Goal: Task Accomplishment & Management: Manage account settings

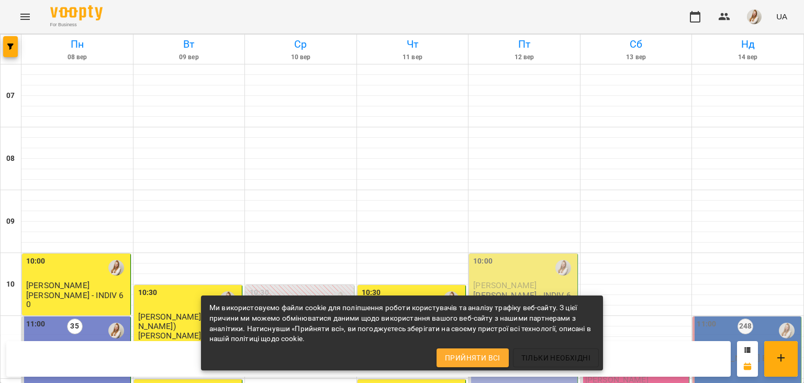
click at [395, 18] on div "For Business UA" at bounding box center [402, 17] width 804 height 34
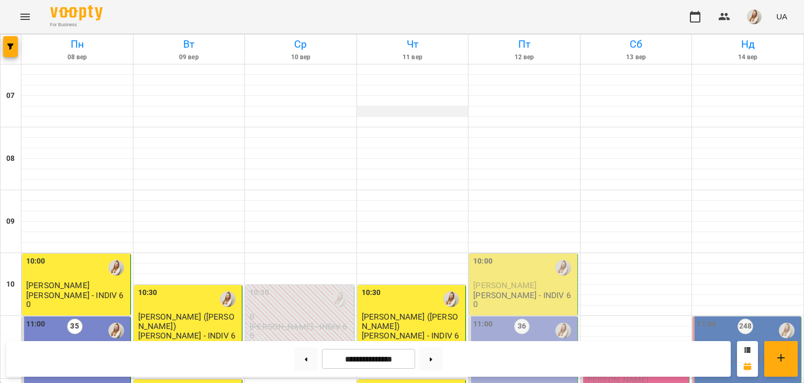
scroll to position [174, 0]
click at [569, 255] on div "10:00 [PERSON_NAME] - INDIV 60" at bounding box center [524, 281] width 102 height 53
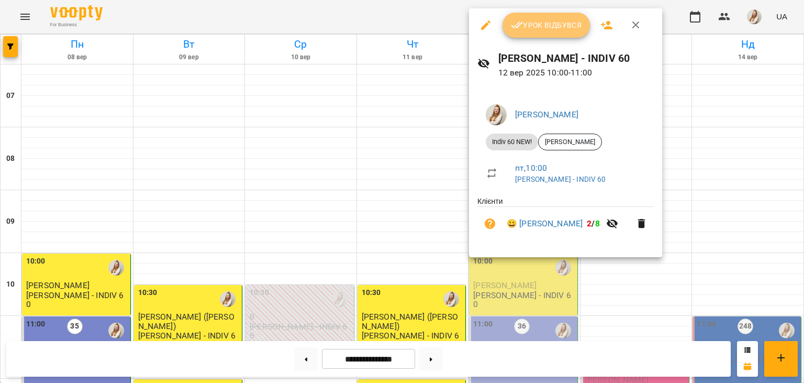
click at [547, 24] on span "Урок відбувся" at bounding box center [546, 25] width 71 height 13
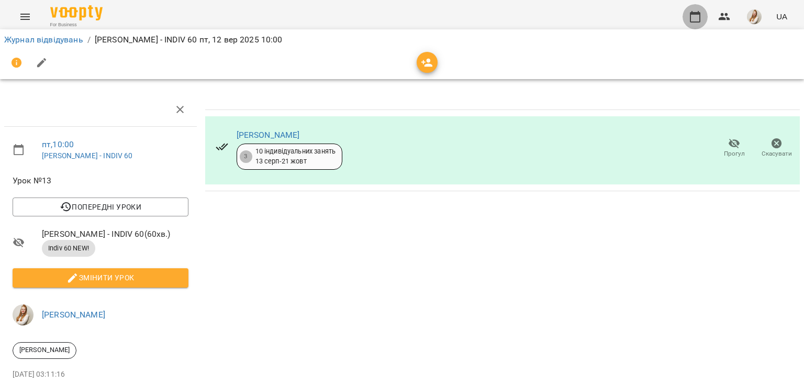
click at [694, 18] on icon "button" at bounding box center [695, 16] width 13 height 13
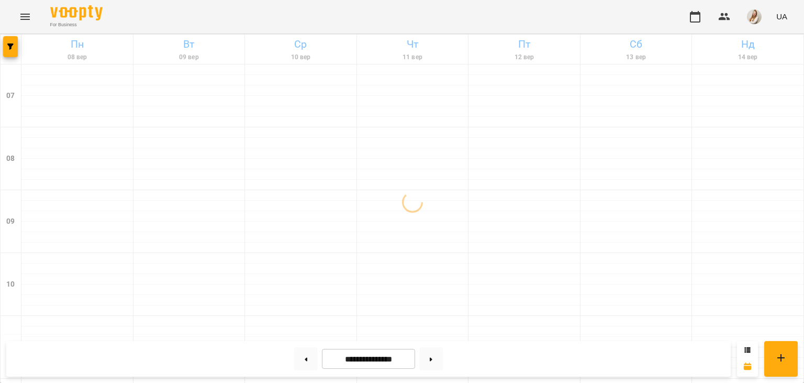
click at [514, 6] on div "For Business UA" at bounding box center [402, 17] width 804 height 34
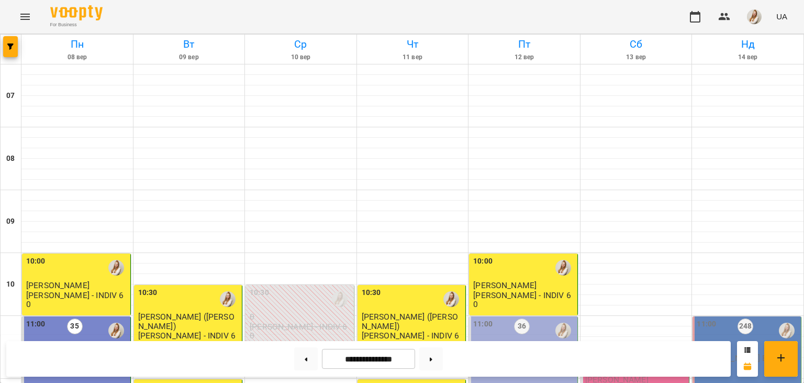
scroll to position [206, 0]
click at [753, 15] on img "button" at bounding box center [754, 16] width 15 height 15
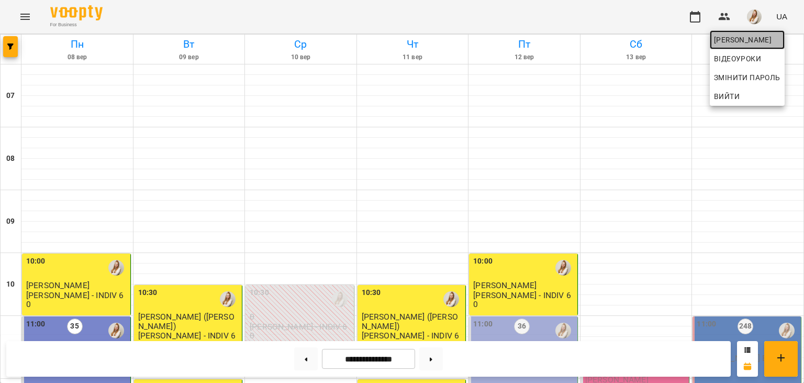
click at [735, 43] on span "[PERSON_NAME]" at bounding box center [747, 40] width 66 height 13
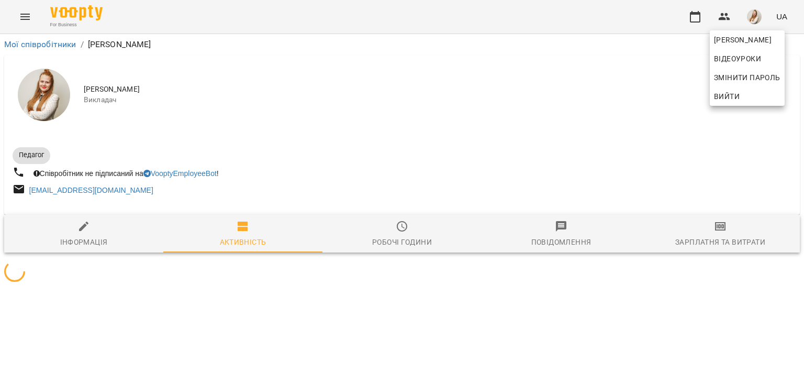
click at [711, 236] on div at bounding box center [402, 191] width 804 height 383
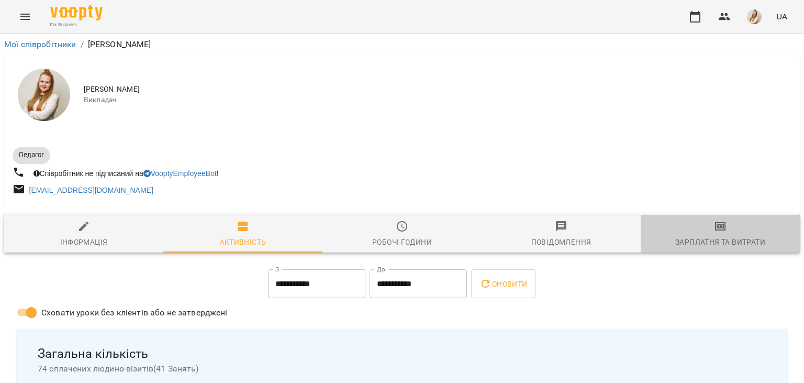
click at [711, 236] on span "Зарплатня та Витрати" at bounding box center [720, 234] width 147 height 28
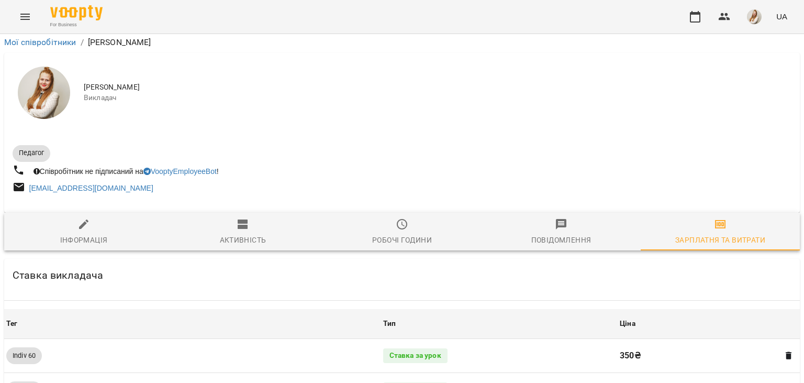
scroll to position [1209, 0]
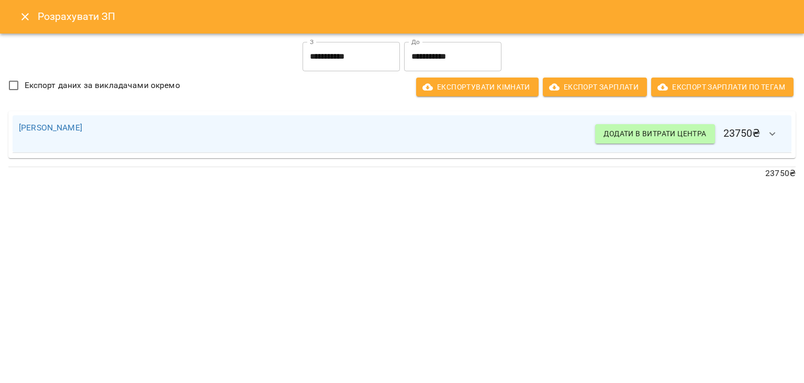
click at [774, 133] on icon "button" at bounding box center [772, 134] width 13 height 13
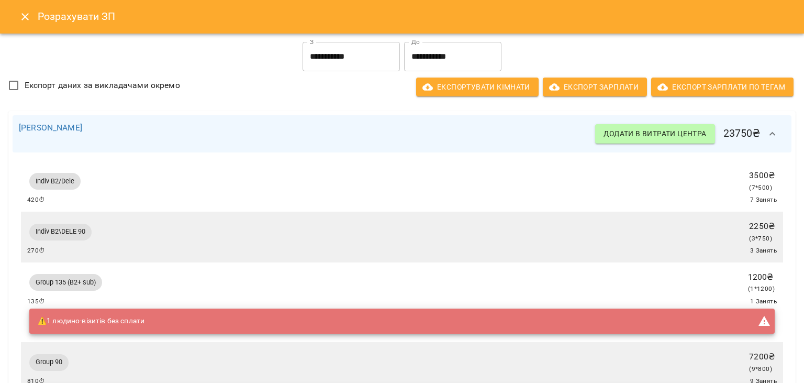
click at [27, 17] on icon "Close" at bounding box center [25, 16] width 13 height 13
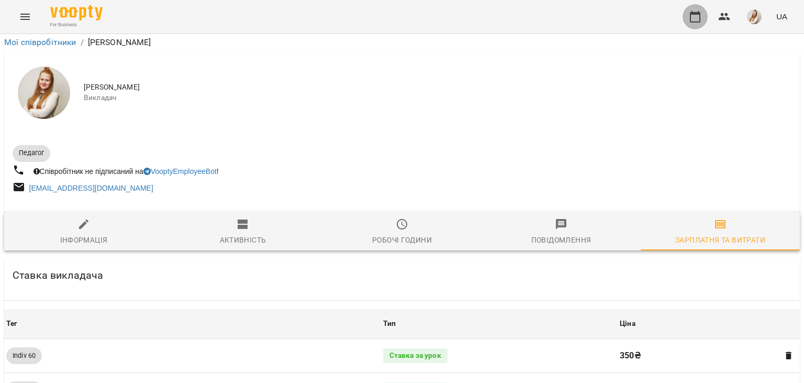
click at [696, 20] on icon "button" at bounding box center [695, 16] width 13 height 13
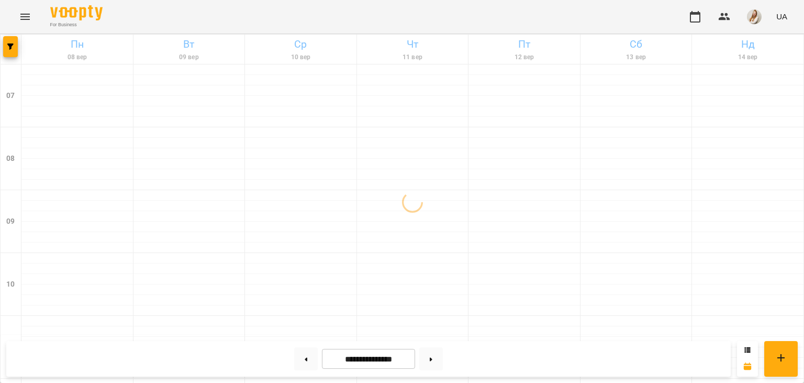
click at [578, 24] on div "For Business UA" at bounding box center [402, 17] width 804 height 34
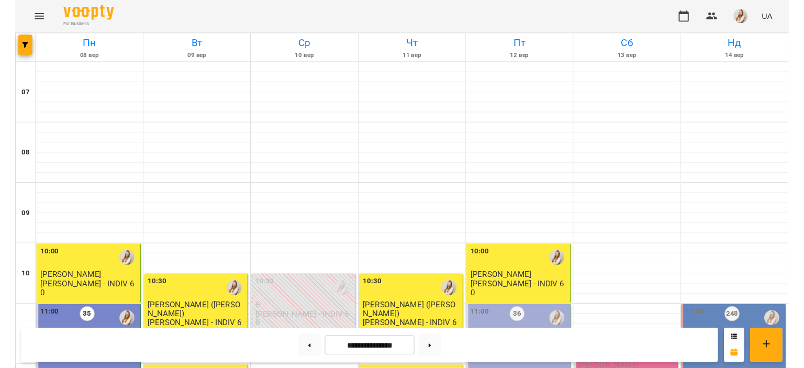
scroll to position [185, 0]
